Goal: Task Accomplishment & Management: Manage account settings

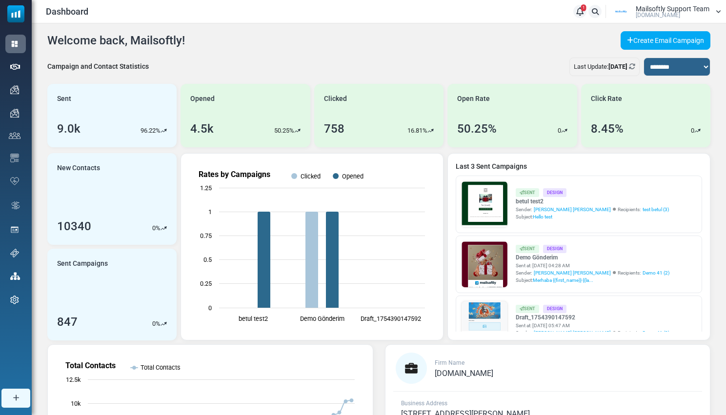
click at [656, 8] on span "Mailsoftly Support Team" at bounding box center [673, 8] width 74 height 7
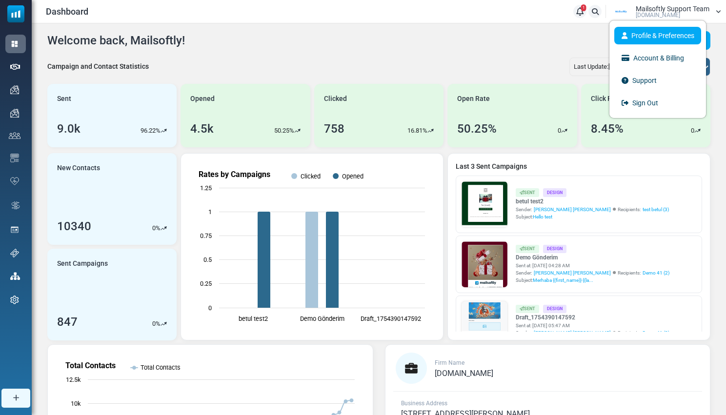
click at [639, 38] on link "Profile & Preferences" at bounding box center [657, 36] width 87 height 18
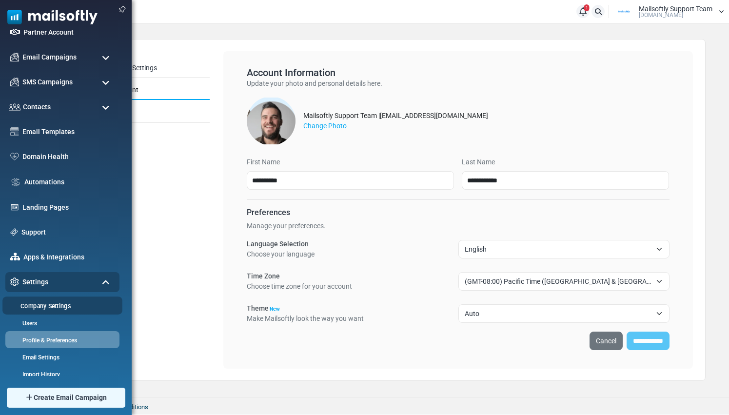
scroll to position [84, 0]
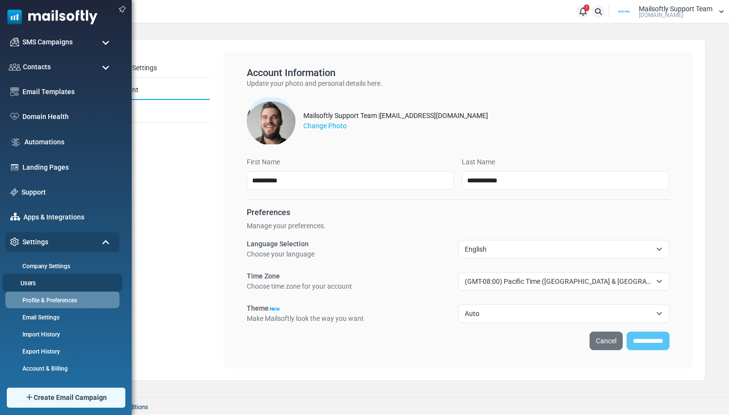
click at [33, 285] on link "Users" at bounding box center [60, 283] width 117 height 9
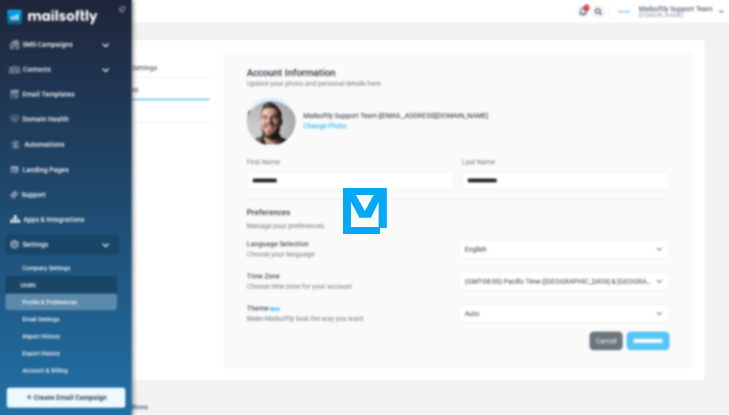
scroll to position [0, 0]
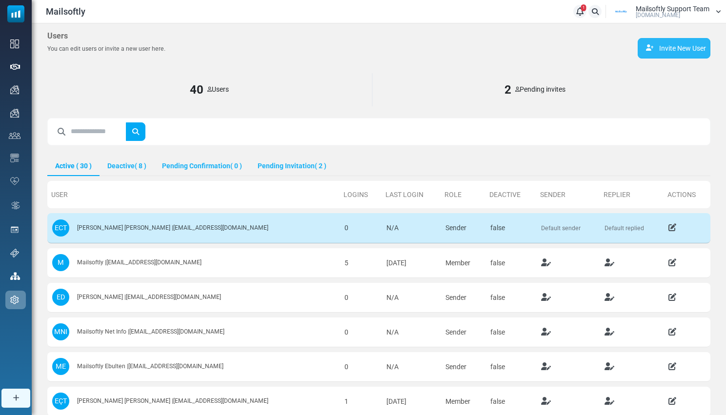
click at [678, 50] on link "Invite New User" at bounding box center [674, 48] width 73 height 20
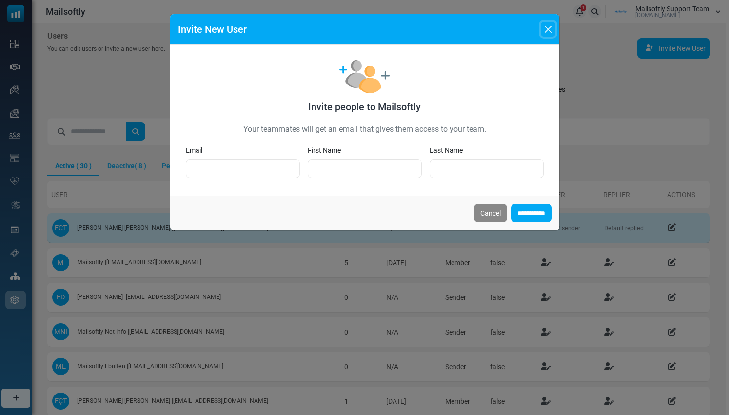
click at [549, 27] on button "Close" at bounding box center [548, 29] width 15 height 15
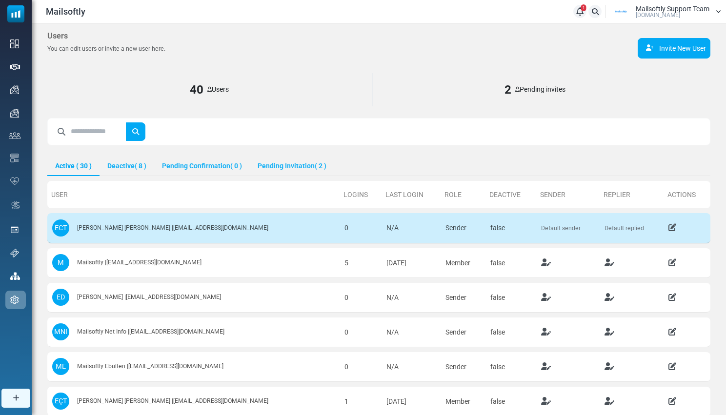
click at [581, 12] on icon at bounding box center [579, 11] width 7 height 0
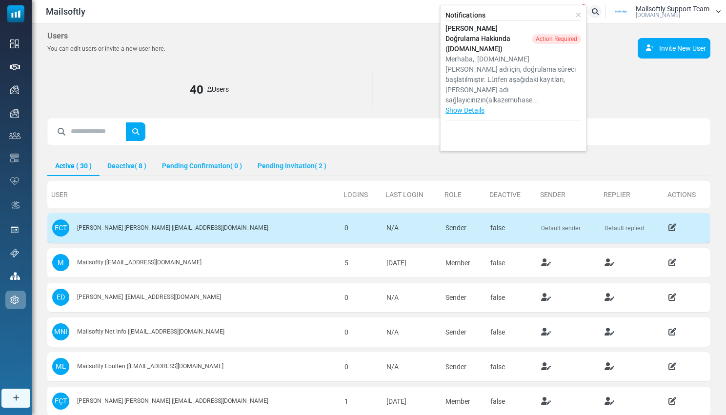
click at [390, 64] on div "Users You can edit users or invite a new user here. Invite New User" at bounding box center [378, 48] width 663 height 34
drag, startPoint x: 351, startPoint y: 60, endPoint x: 393, endPoint y: 44, distance: 45.1
click at [351, 60] on div "Users You can edit users or invite a new user here. Invite New User" at bounding box center [378, 48] width 663 height 34
